Goal: Information Seeking & Learning: Learn about a topic

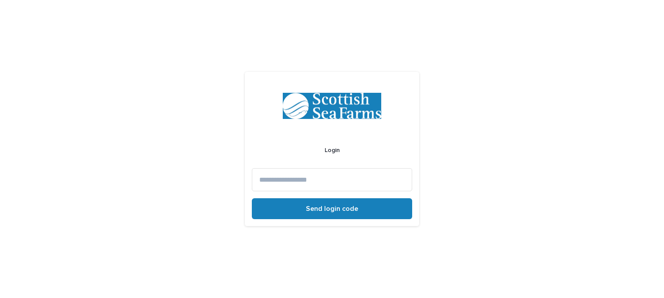
type input "**********"
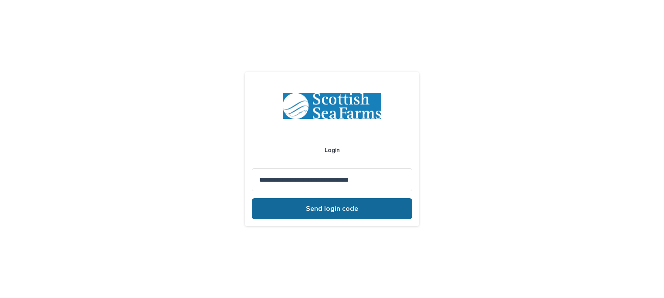
click at [338, 207] on span "Send login code" at bounding box center [332, 208] width 52 height 7
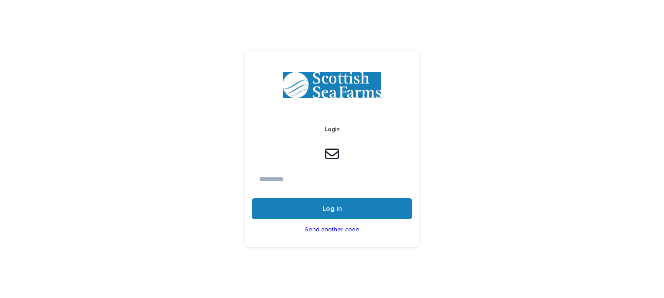
click at [335, 186] on input at bounding box center [332, 179] width 160 height 23
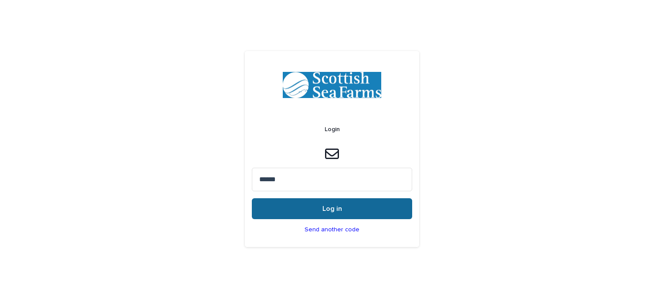
type input "******"
click at [346, 205] on button "Log in" at bounding box center [332, 208] width 160 height 21
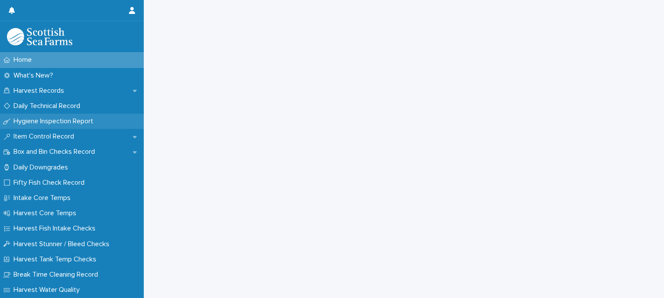
click at [52, 119] on p "Hygiene Inspection Report" at bounding box center [55, 121] width 90 height 8
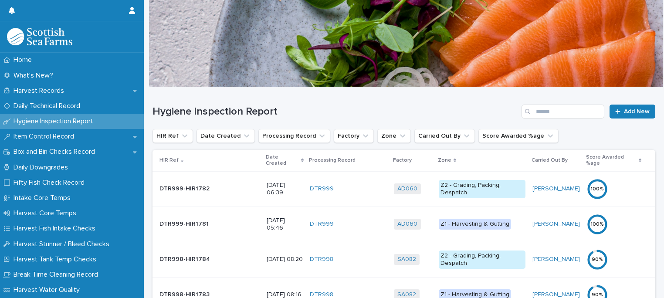
click at [266, 157] on p "Date Created" at bounding box center [282, 160] width 33 height 16
click at [266, 157] on div "Date Created" at bounding box center [285, 160] width 38 height 16
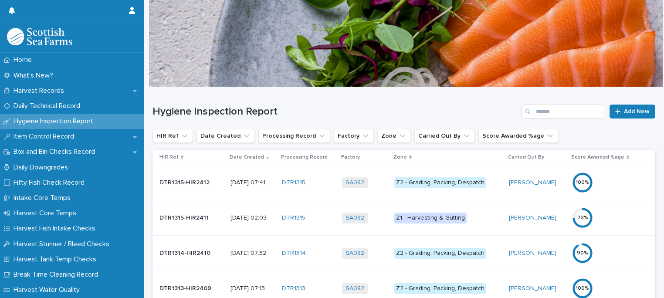
click at [441, 218] on div "Z1 - Harvesting & Gutting" at bounding box center [430, 218] width 72 height 11
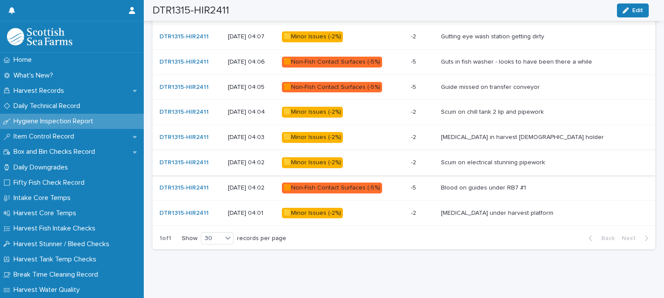
scroll to position [443, 0]
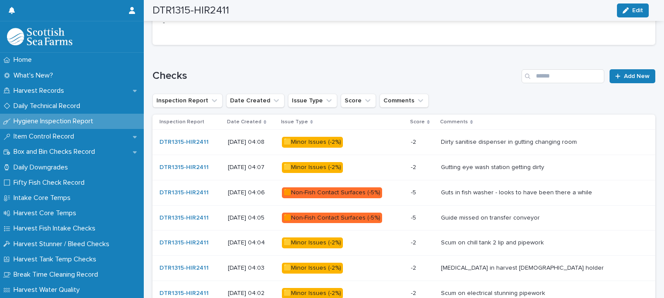
click at [324, 140] on div "🟨Minor Issues (-2%)" at bounding box center [312, 142] width 61 height 11
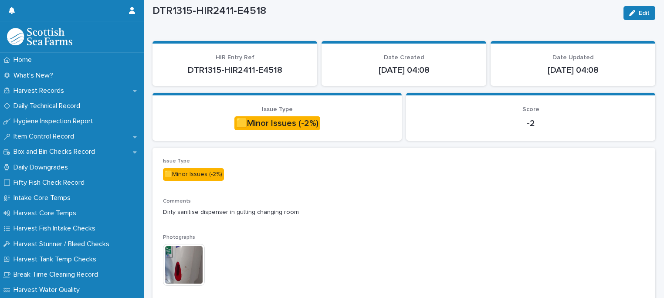
scroll to position [44, 0]
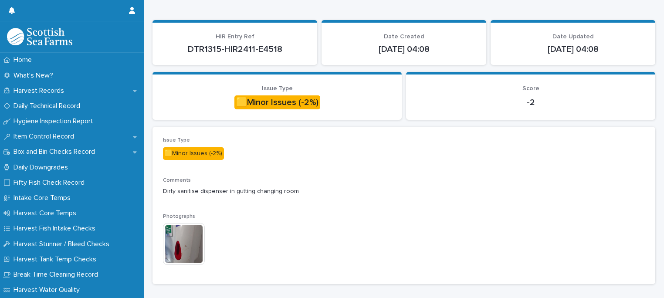
click at [181, 245] on img at bounding box center [184, 244] width 42 height 42
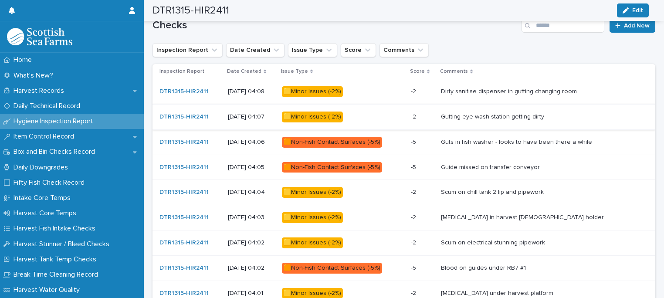
scroll to position [536, 0]
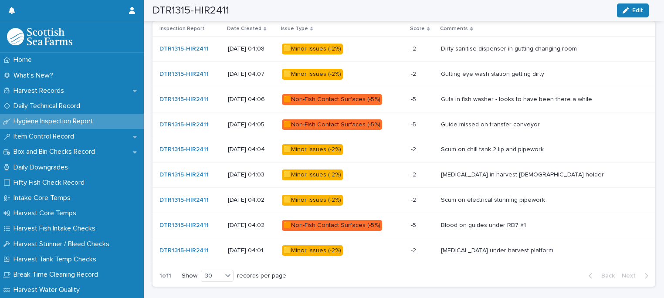
click at [322, 73] on div "🟨Minor Issues (-2%)" at bounding box center [312, 74] width 61 height 11
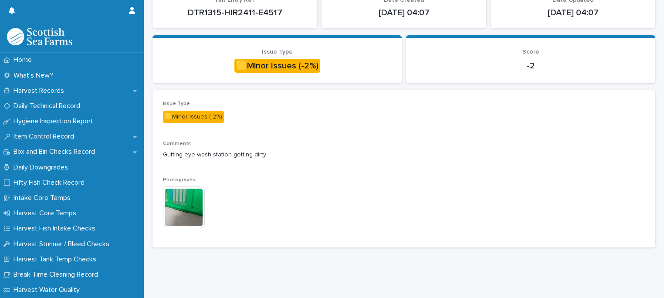
scroll to position [86, 0]
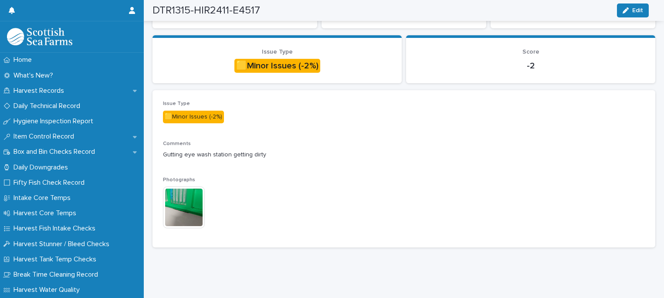
click at [185, 202] on img at bounding box center [184, 207] width 42 height 42
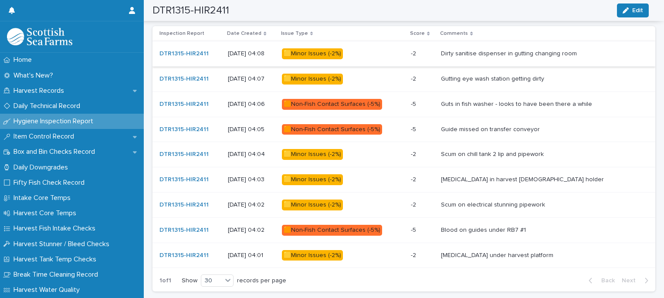
scroll to position [535, 0]
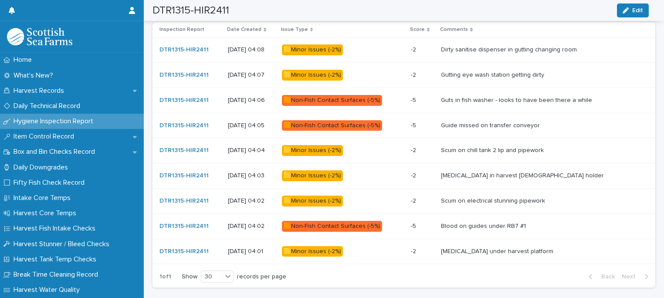
click at [344, 98] on div "🟧Non-Fish Contact Surfaces (-5%)" at bounding box center [332, 100] width 100 height 11
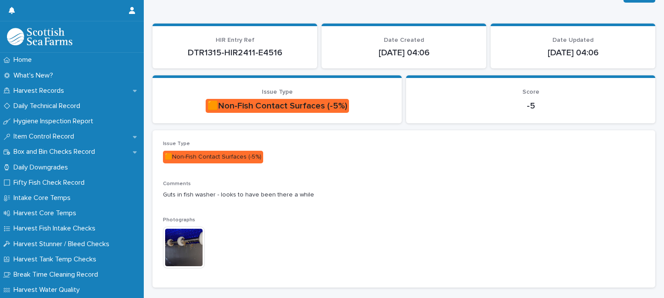
scroll to position [86, 0]
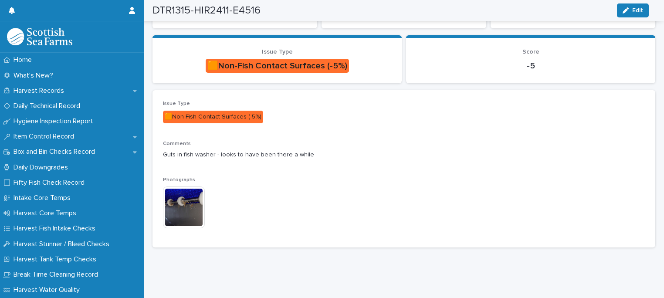
click at [183, 207] on img at bounding box center [184, 207] width 42 height 42
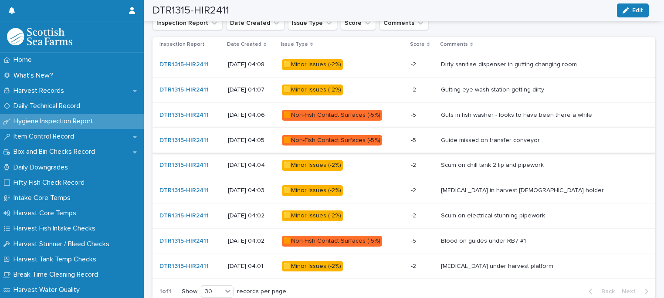
scroll to position [535, 0]
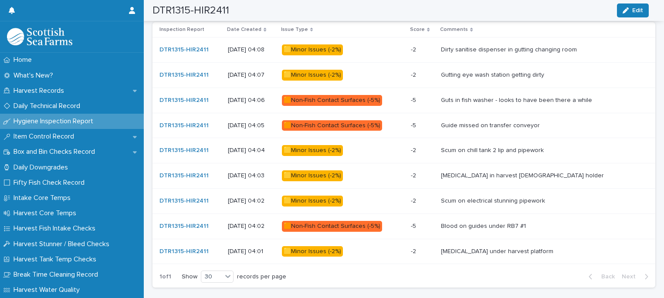
click at [343, 123] on div "🟧Non-Fish Contact Surfaces (-5%)" at bounding box center [332, 125] width 100 height 11
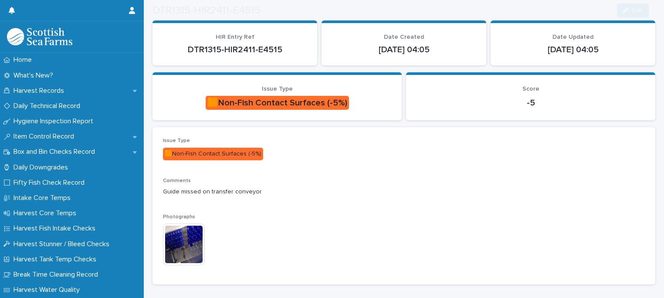
scroll to position [86, 0]
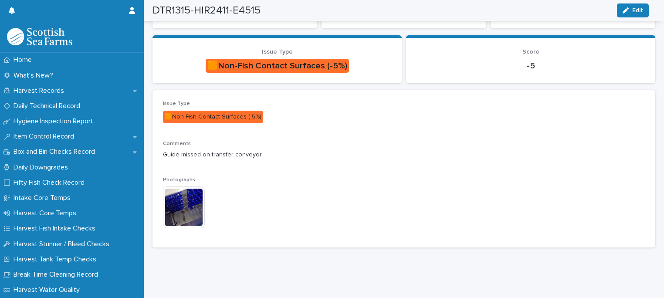
click at [179, 206] on img at bounding box center [184, 207] width 42 height 42
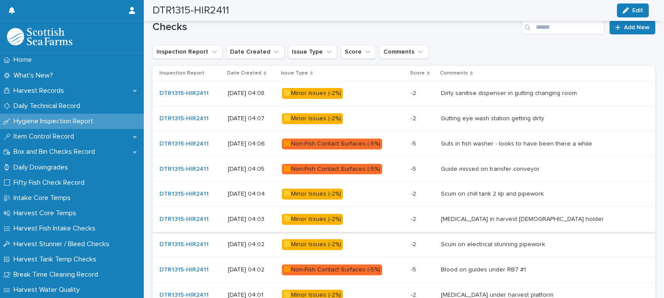
scroll to position [535, 0]
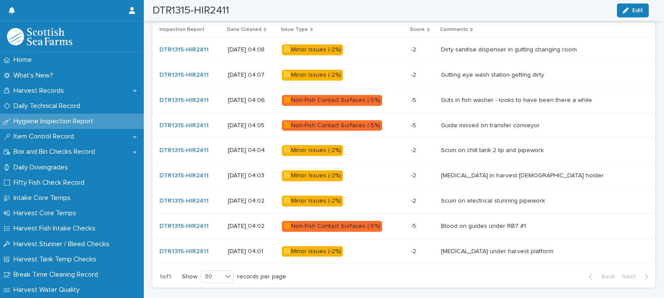
click at [341, 171] on div "🟨Minor Issues (-2%)" at bounding box center [312, 175] width 61 height 11
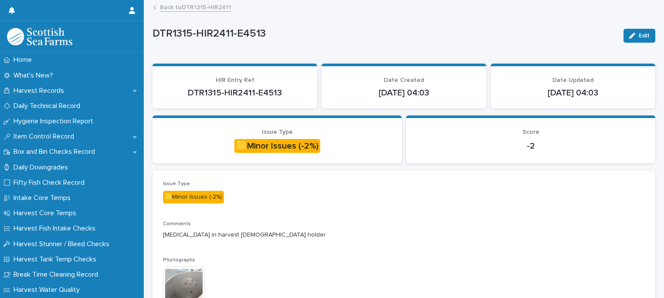
scroll to position [44, 0]
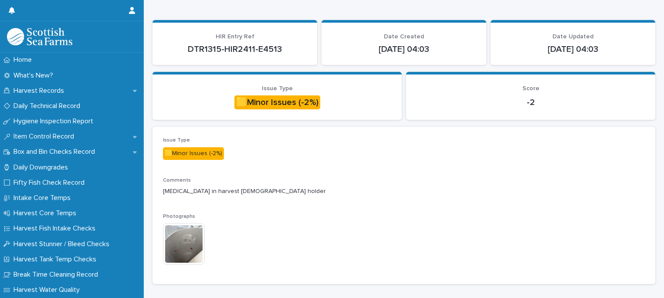
click at [184, 240] on img at bounding box center [184, 244] width 42 height 42
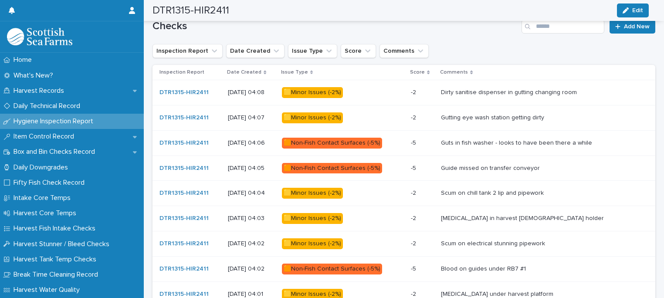
scroll to position [536, 0]
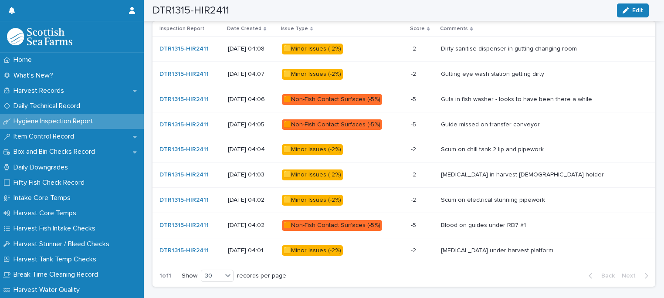
click at [328, 199] on div "🟨Minor Issues (-2%)" at bounding box center [312, 200] width 61 height 11
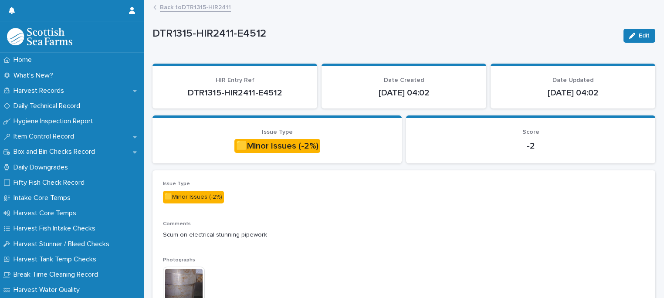
scroll to position [44, 0]
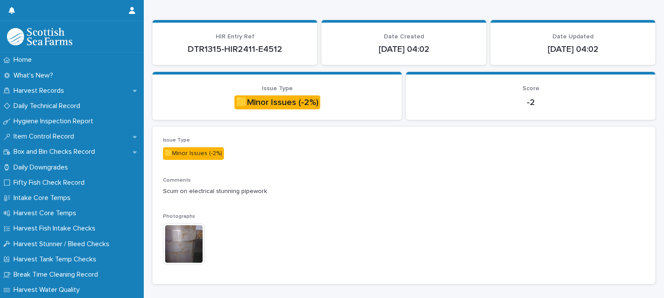
click at [179, 249] on img at bounding box center [184, 244] width 42 height 42
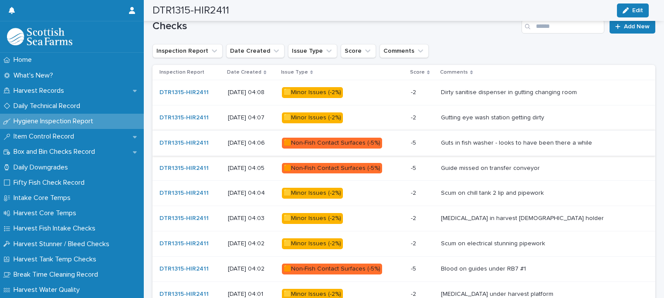
scroll to position [579, 0]
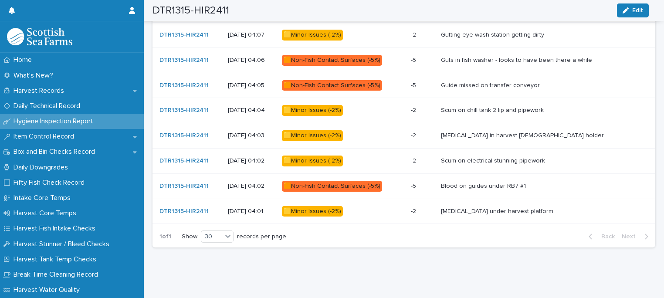
click at [339, 181] on div "🟧Non-Fish Contact Surfaces (-5%)" at bounding box center [332, 186] width 100 height 11
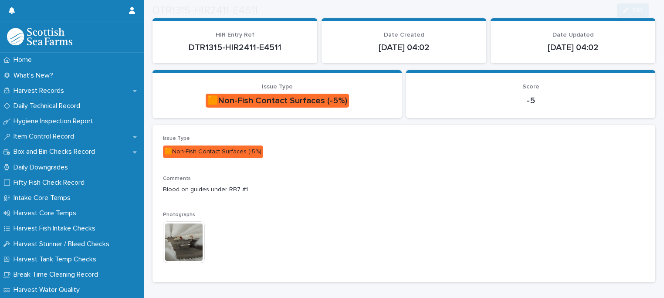
scroll to position [86, 0]
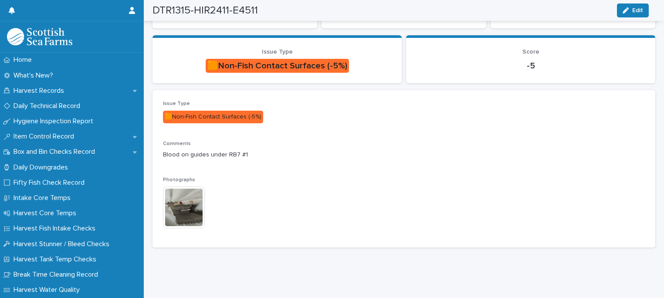
click at [188, 203] on img at bounding box center [184, 207] width 42 height 42
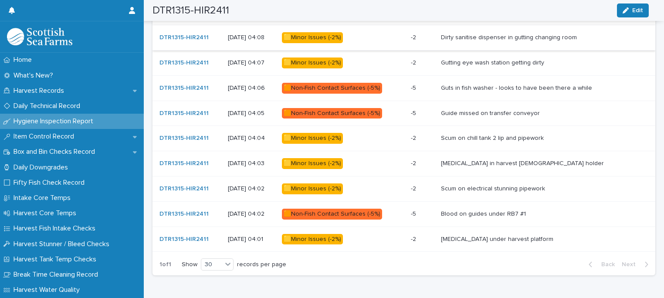
scroll to position [580, 0]
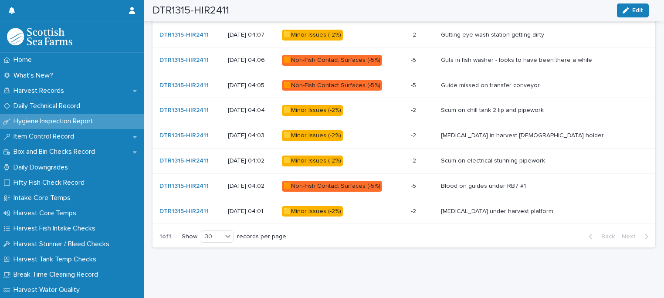
click at [337, 206] on div "🟨Minor Issues (-2%)" at bounding box center [312, 211] width 61 height 11
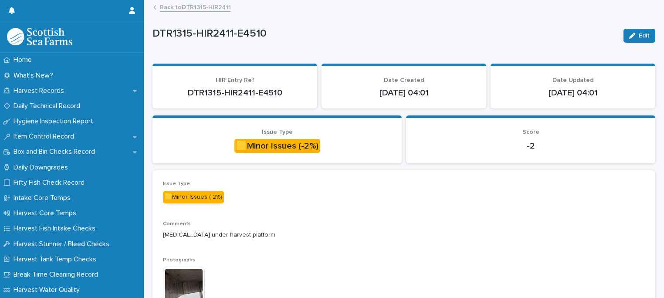
scroll to position [86, 0]
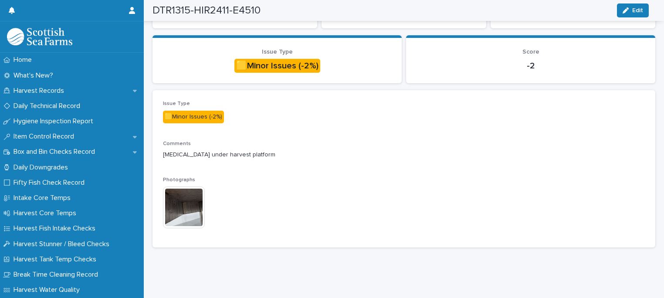
click at [180, 205] on img at bounding box center [184, 207] width 42 height 42
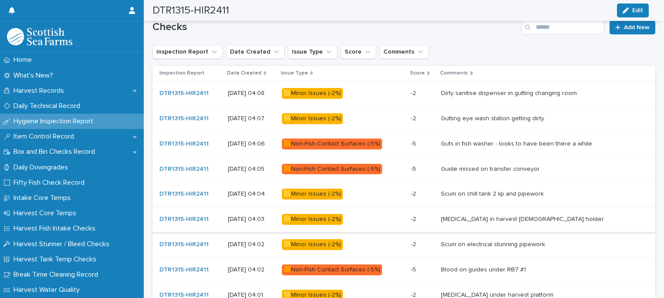
scroll to position [535, 0]
